Goal: Task Accomplishment & Management: Use online tool/utility

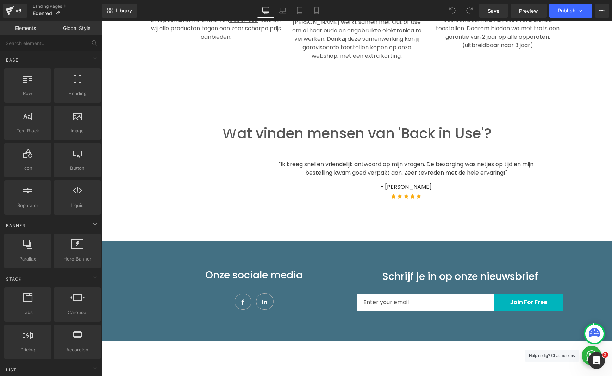
scroll to position [611, 0]
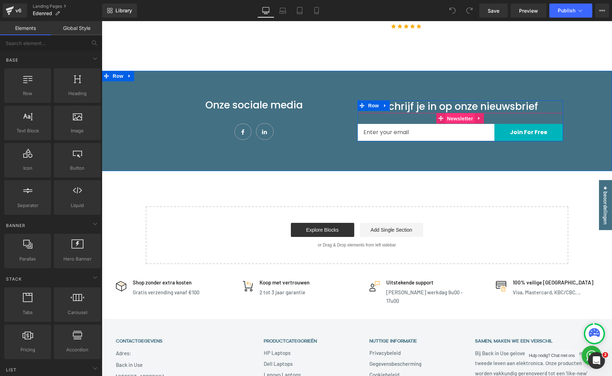
click at [454, 113] on span "Newsletter" at bounding box center [460, 118] width 30 height 11
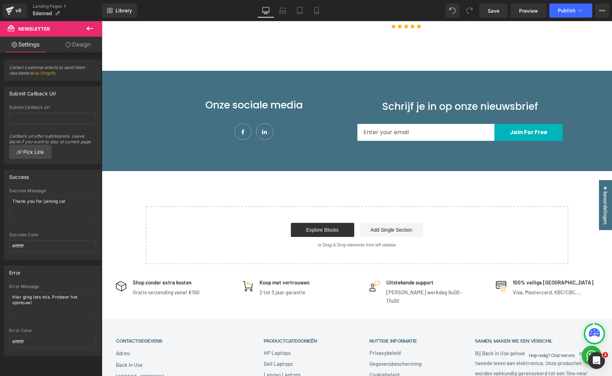
click at [92, 29] on icon at bounding box center [90, 28] width 6 height 4
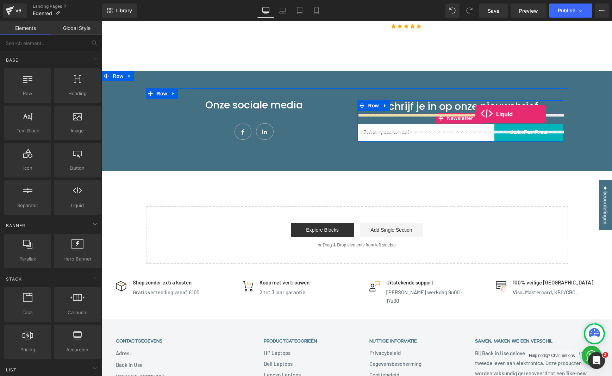
drag, startPoint x: 171, startPoint y: 221, endPoint x: 475, endPoint y: 114, distance: 322.5
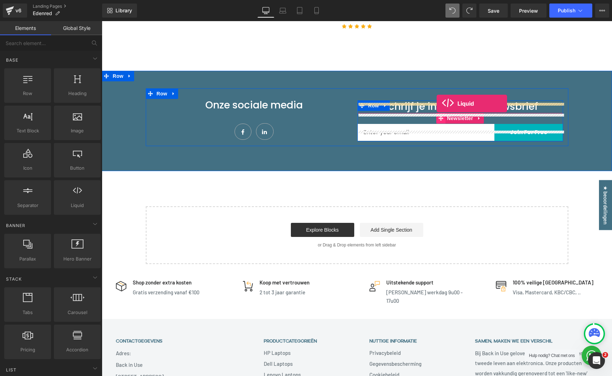
drag, startPoint x: 183, startPoint y: 221, endPoint x: 439, endPoint y: 103, distance: 281.4
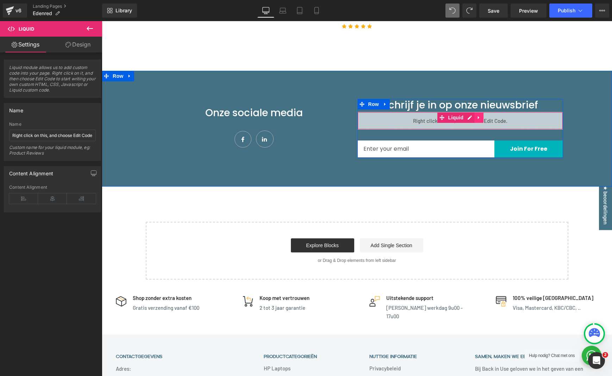
click at [478, 115] on icon at bounding box center [478, 117] width 5 height 5
click at [455, 112] on div "Liquid" at bounding box center [460, 121] width 206 height 18
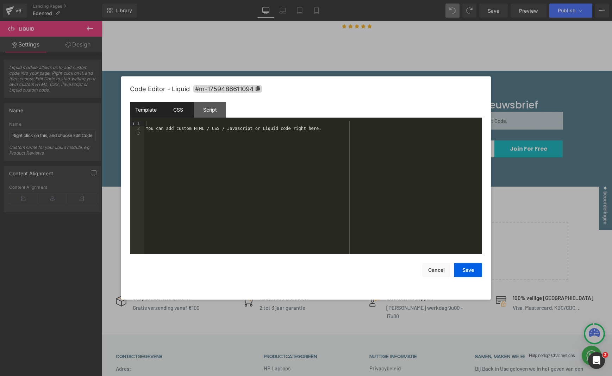
click at [181, 111] on div "CSS" at bounding box center [178, 110] width 32 height 16
click at [431, 270] on button "Cancel" at bounding box center [436, 270] width 28 height 14
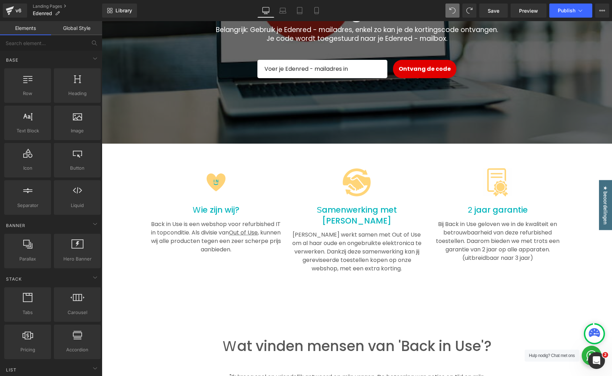
scroll to position [151, 0]
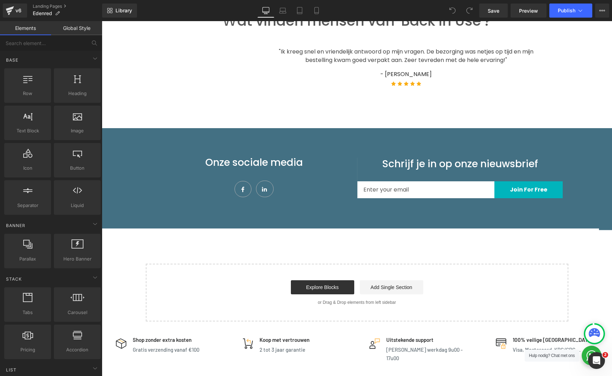
scroll to position [604, 0]
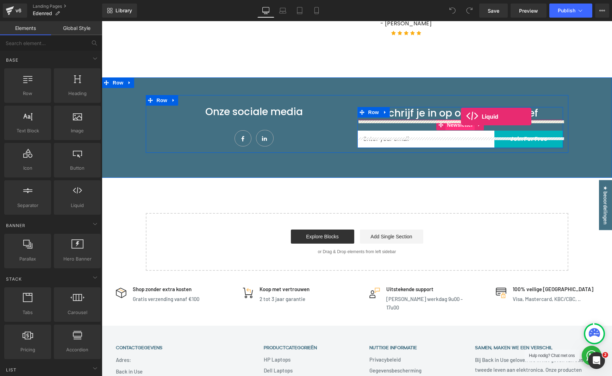
drag, startPoint x: 178, startPoint y: 210, endPoint x: 460, endPoint y: 116, distance: 297.7
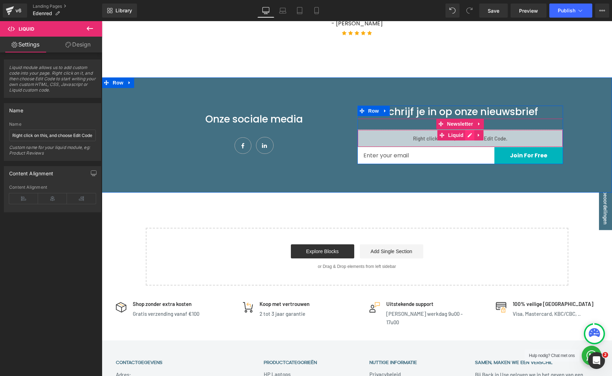
click at [471, 130] on div "Liquid" at bounding box center [460, 139] width 206 height 18
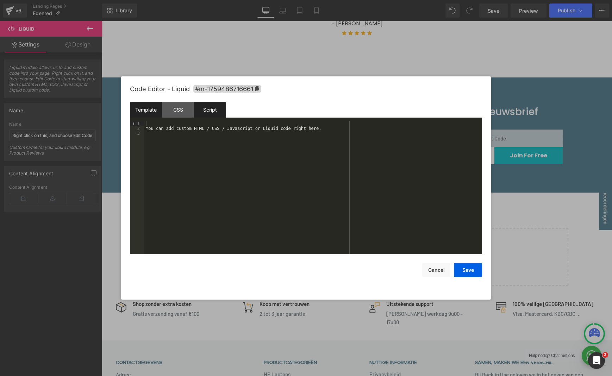
click at [213, 112] on div "Script" at bounding box center [210, 110] width 32 height 16
click at [177, 109] on div "CSS" at bounding box center [178, 110] width 32 height 16
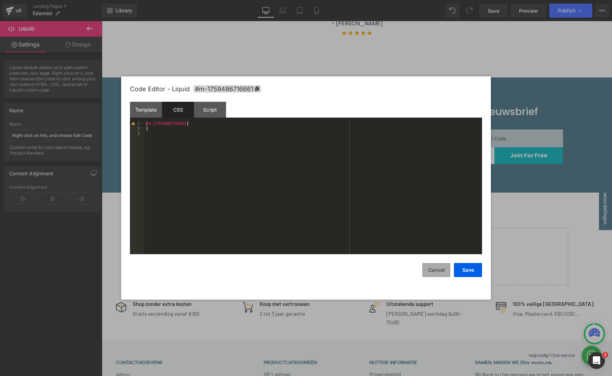
click at [431, 268] on button "Cancel" at bounding box center [436, 270] width 28 height 14
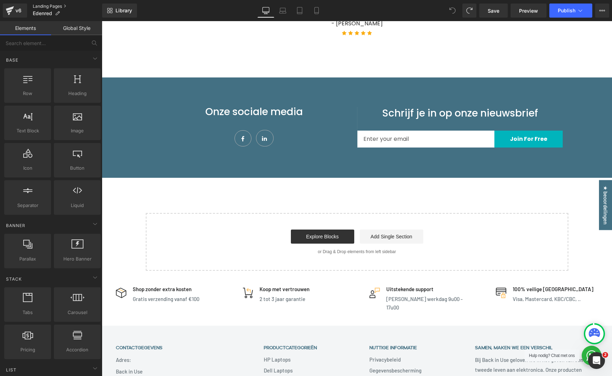
click at [44, 6] on link "Landing Pages" at bounding box center [67, 7] width 69 height 6
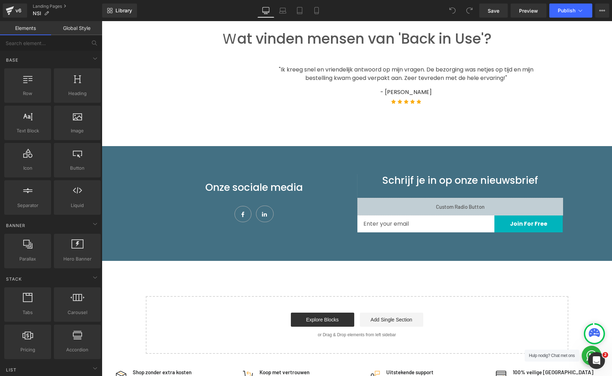
scroll to position [385, 0]
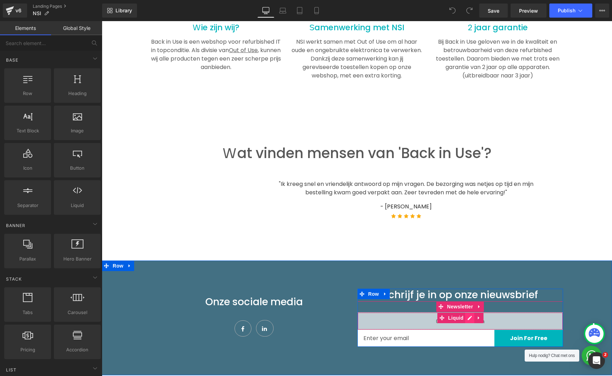
click at [469, 317] on div "Liquid" at bounding box center [460, 321] width 206 height 18
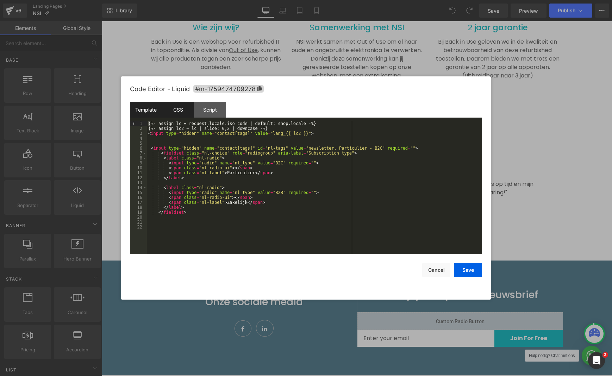
click at [176, 113] on div "CSS" at bounding box center [178, 110] width 32 height 16
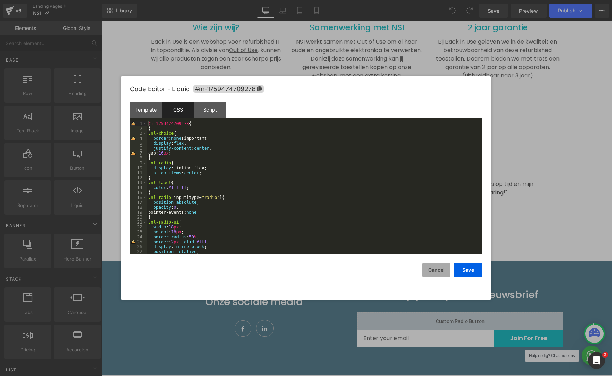
click at [433, 271] on button "Cancel" at bounding box center [436, 270] width 28 height 14
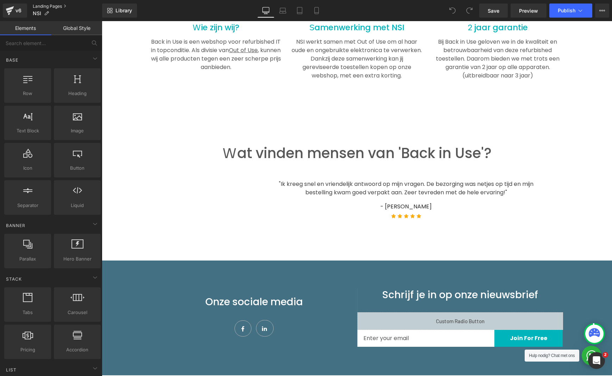
click at [51, 4] on link "Landing Pages" at bounding box center [67, 7] width 69 height 6
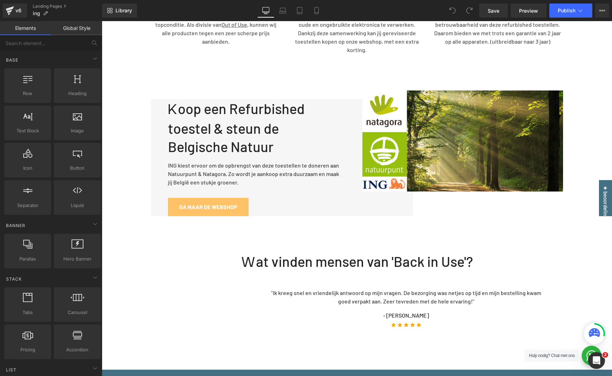
scroll to position [645, 0]
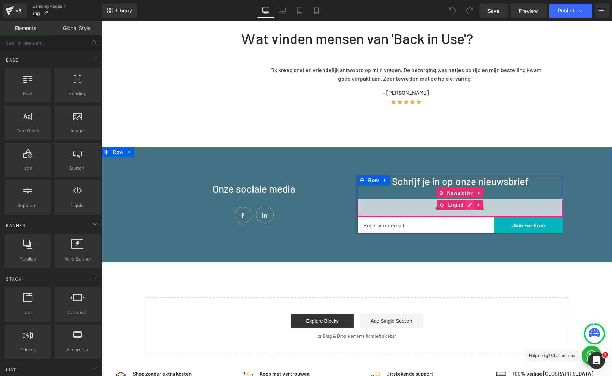
click at [471, 200] on div "Liquid" at bounding box center [460, 208] width 206 height 18
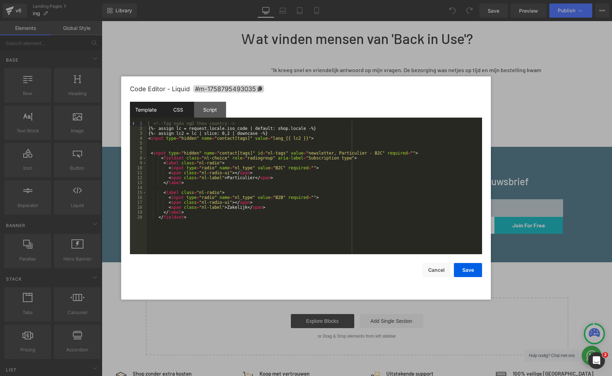
click at [179, 113] on div "CSS" at bounding box center [178, 110] width 32 height 16
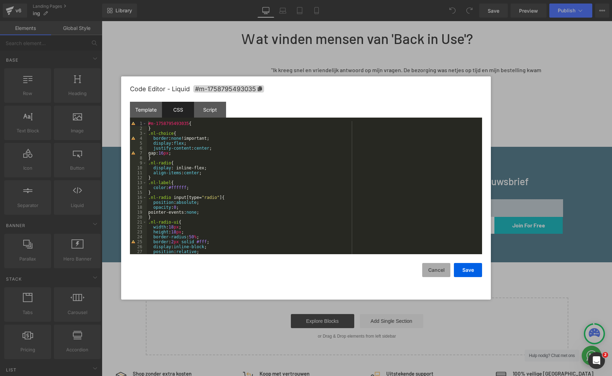
click at [434, 270] on button "Cancel" at bounding box center [436, 270] width 28 height 14
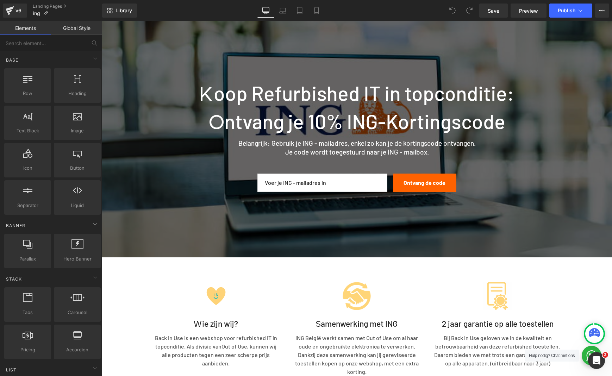
scroll to position [0, 0]
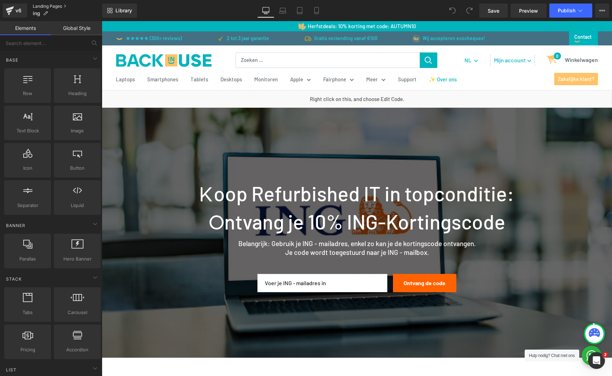
click at [52, 5] on link "Landing Pages" at bounding box center [67, 7] width 69 height 6
